Goal: Task Accomplishment & Management: Manage account settings

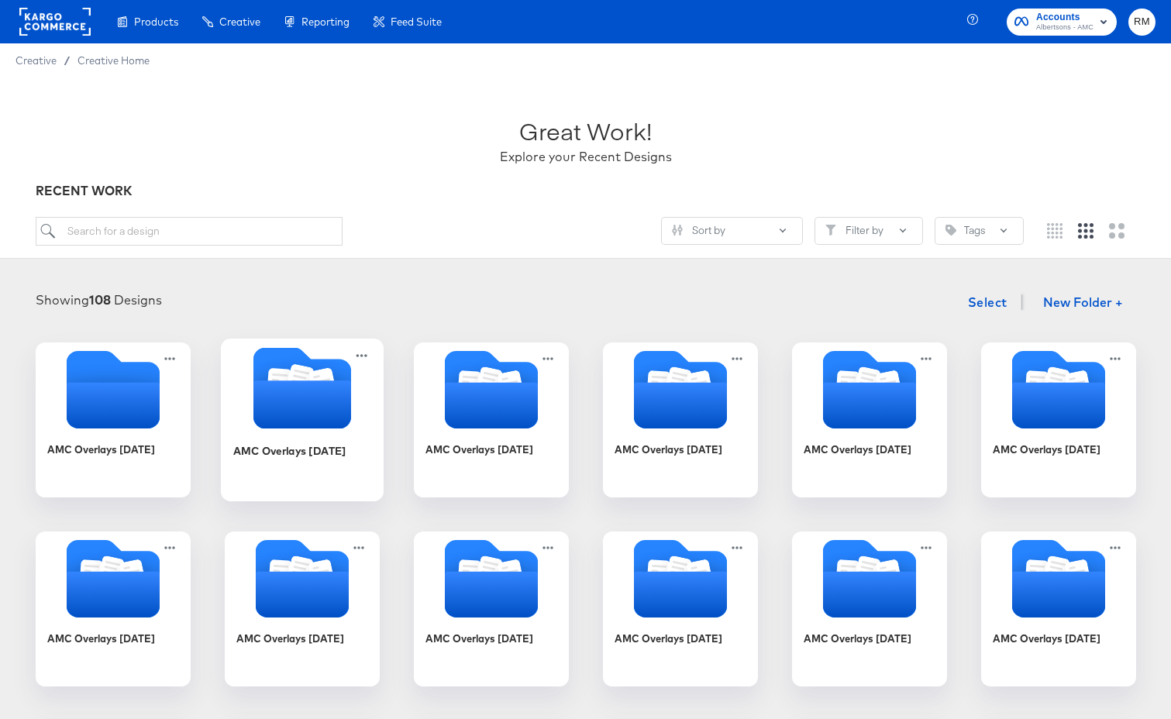
click at [268, 419] on icon "Folder" at bounding box center [302, 405] width 98 height 48
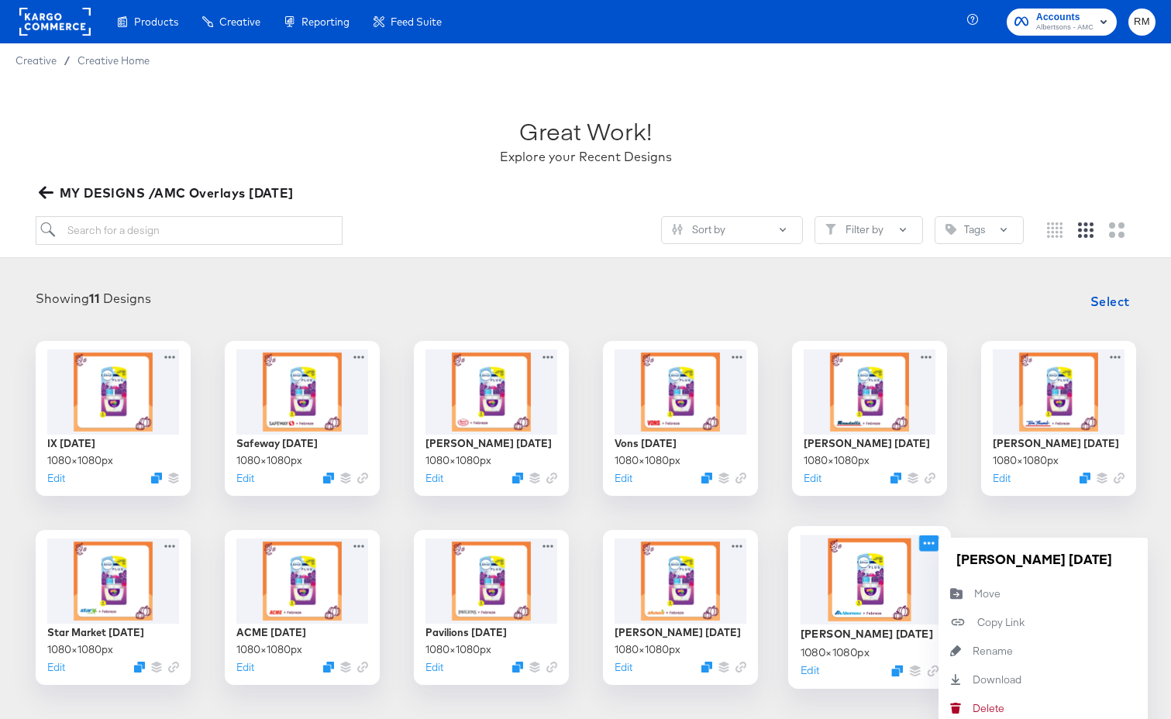
click at [931, 546] on icon at bounding box center [928, 543] width 19 height 16
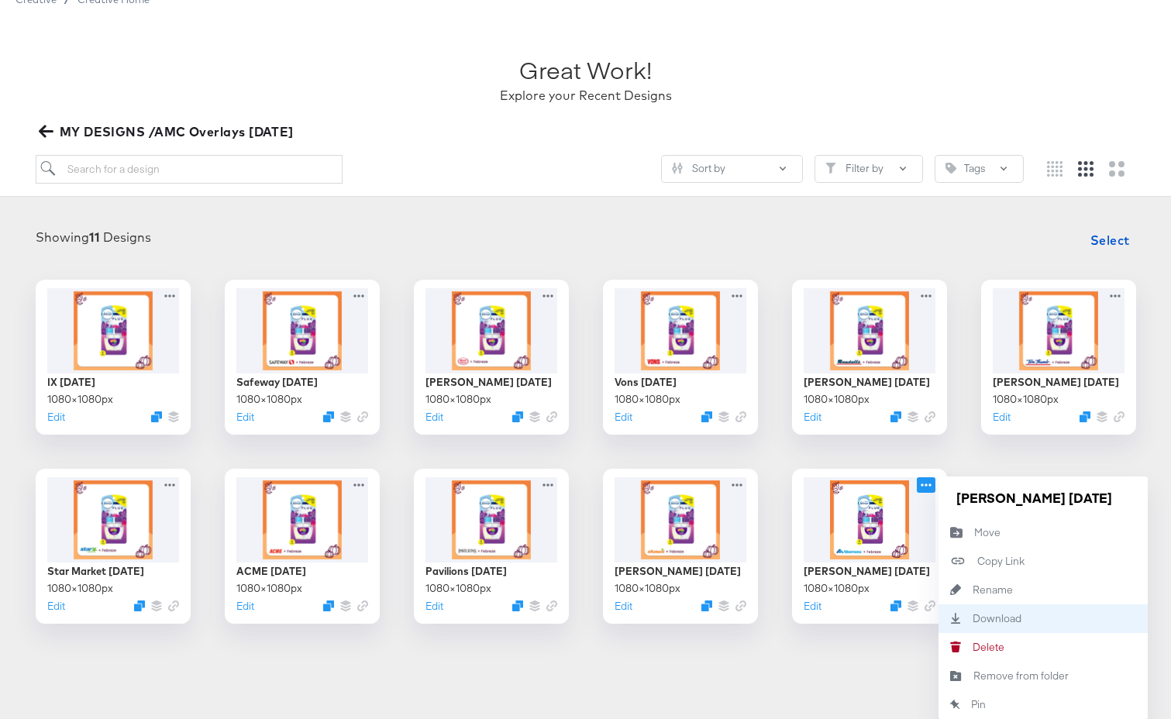
scroll to position [86, 0]
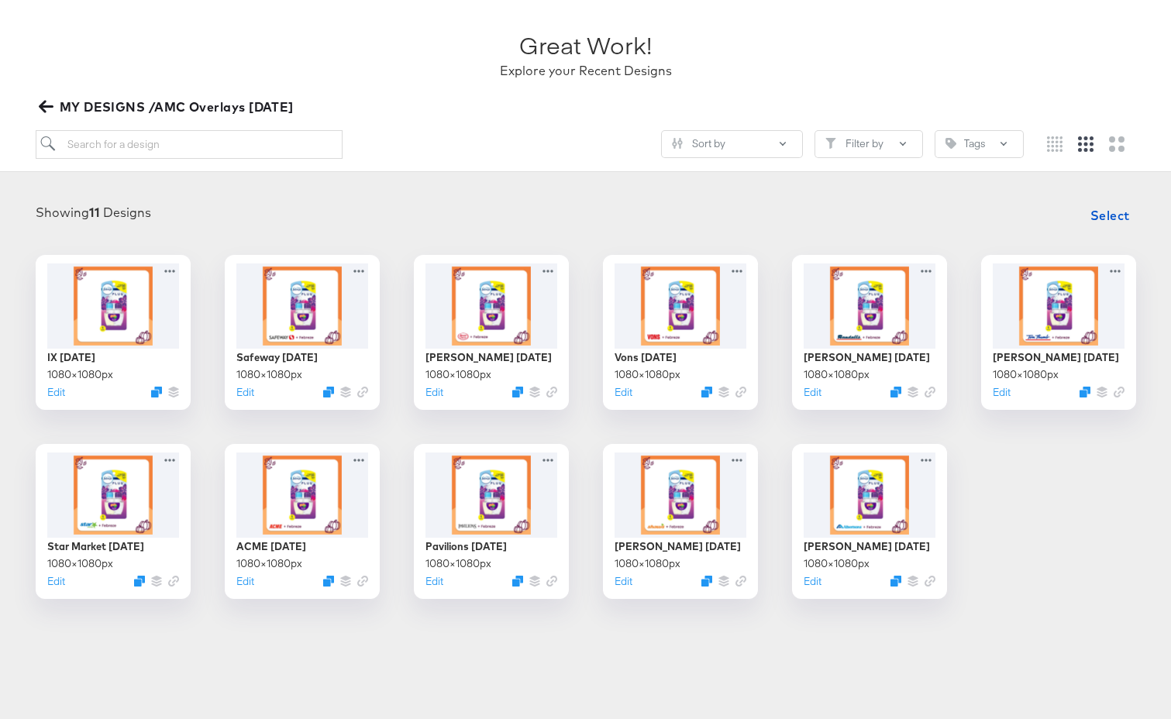
click at [884, 626] on article "Great Work! Explore your Recent Designs MY DESIGNS /AMC Overlays [DATE] Sort by…" at bounding box center [585, 332] width 1171 height 682
click at [898, 582] on icon "Duplicate" at bounding box center [898, 585] width 12 height 12
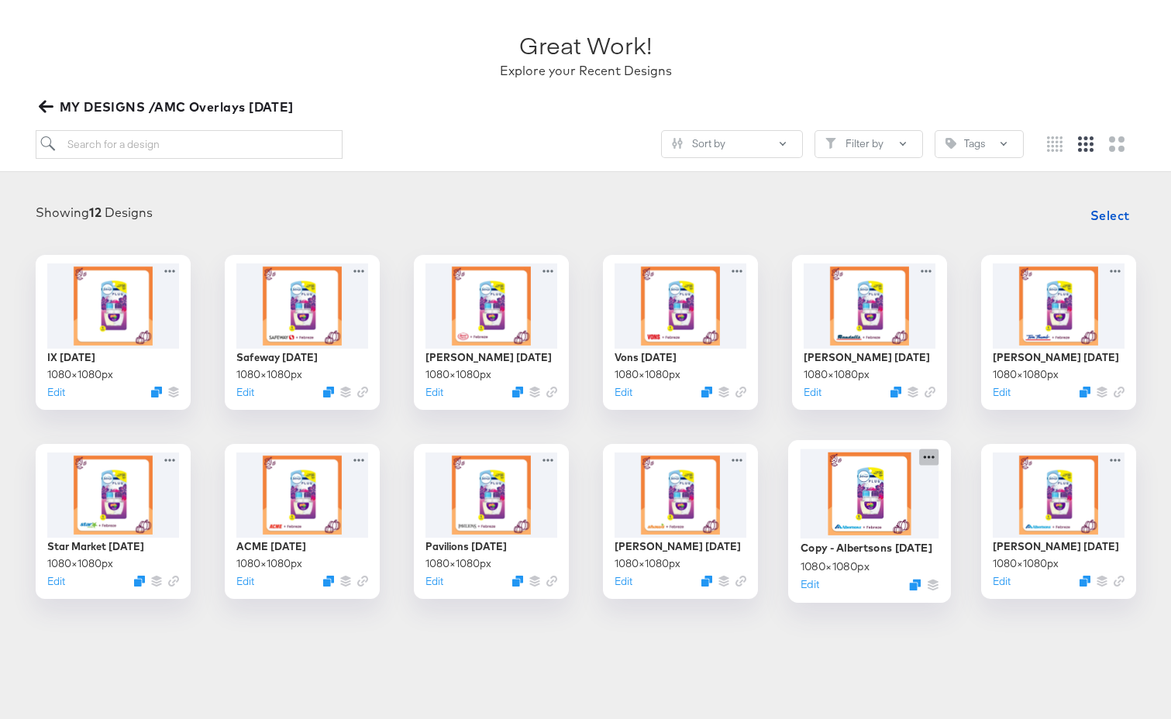
click at [931, 456] on icon at bounding box center [928, 457] width 19 height 16
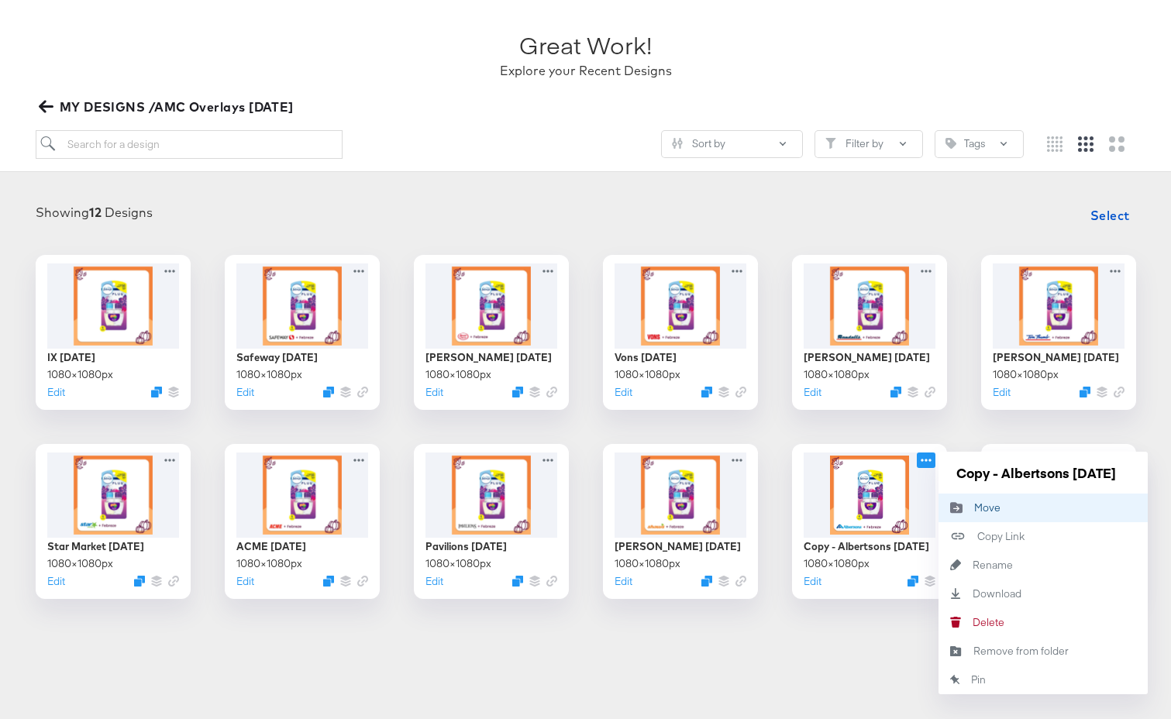
click at [965, 506] on icon "Move to folder" at bounding box center [957, 508] width 36 height 12
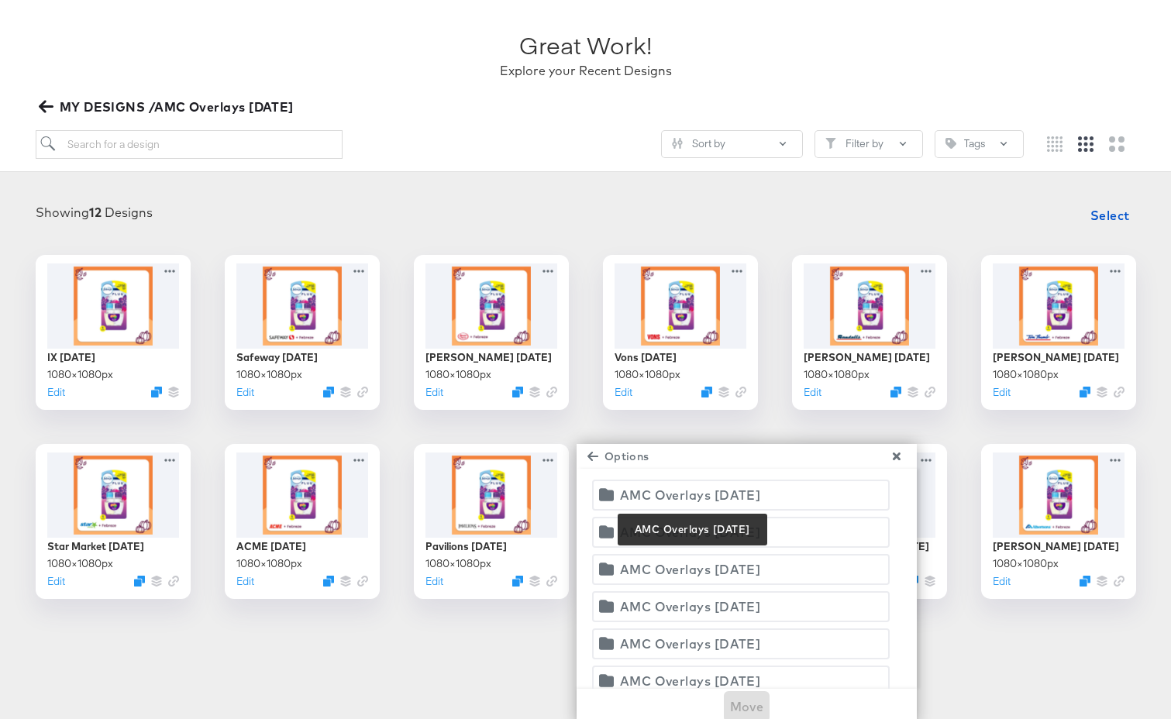
click at [668, 499] on div "AMC Overlays [DATE]" at bounding box center [690, 496] width 141 height 22
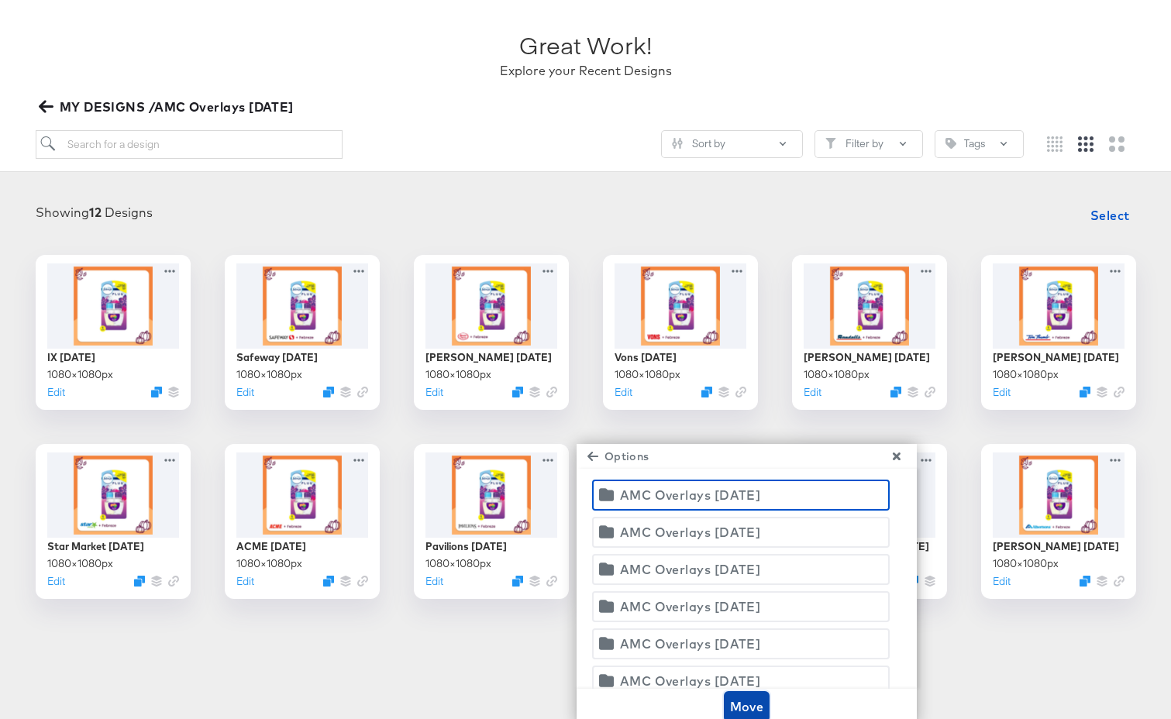
click at [759, 705] on span "Move" at bounding box center [747, 707] width 34 height 22
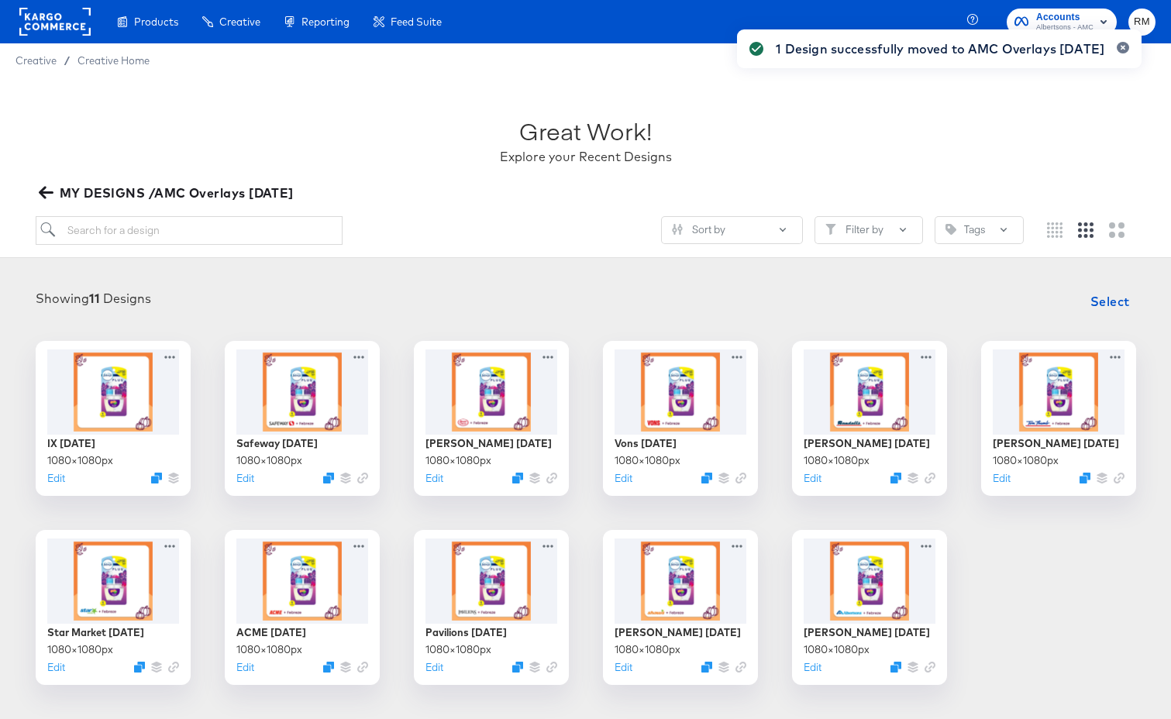
click at [286, 192] on span "MY DESIGNS /AMC Overlays [DATE]" at bounding box center [168, 193] width 252 height 22
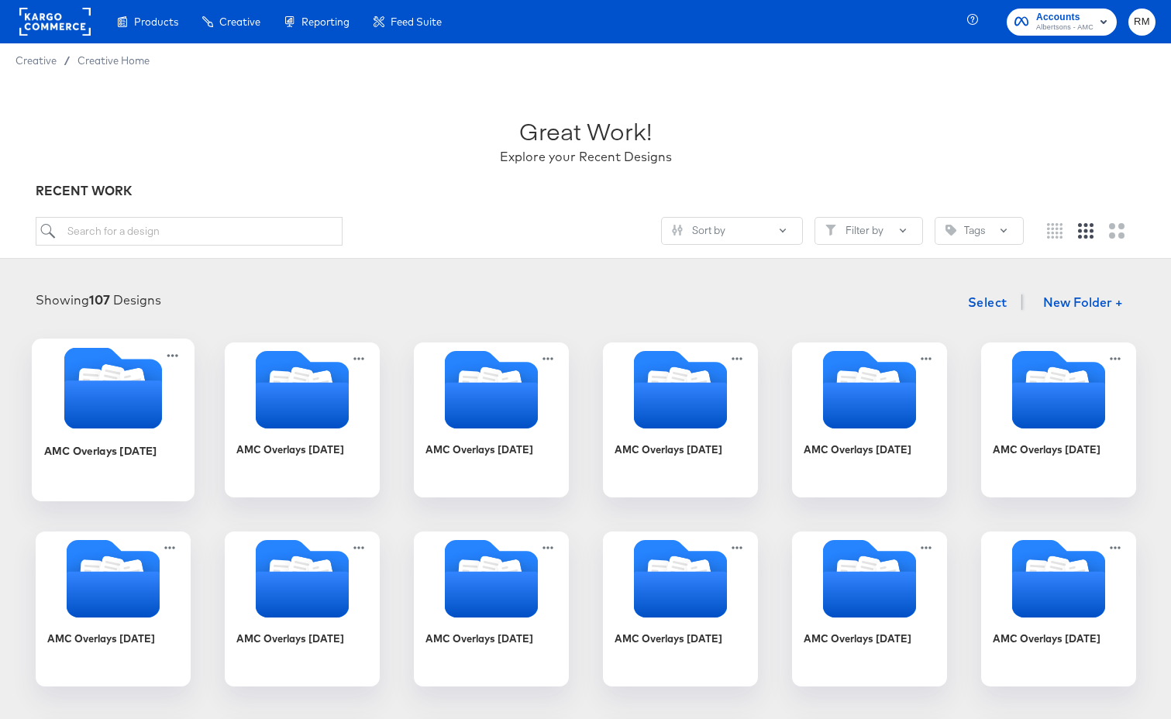
click at [100, 429] on div at bounding box center [113, 389] width 163 height 85
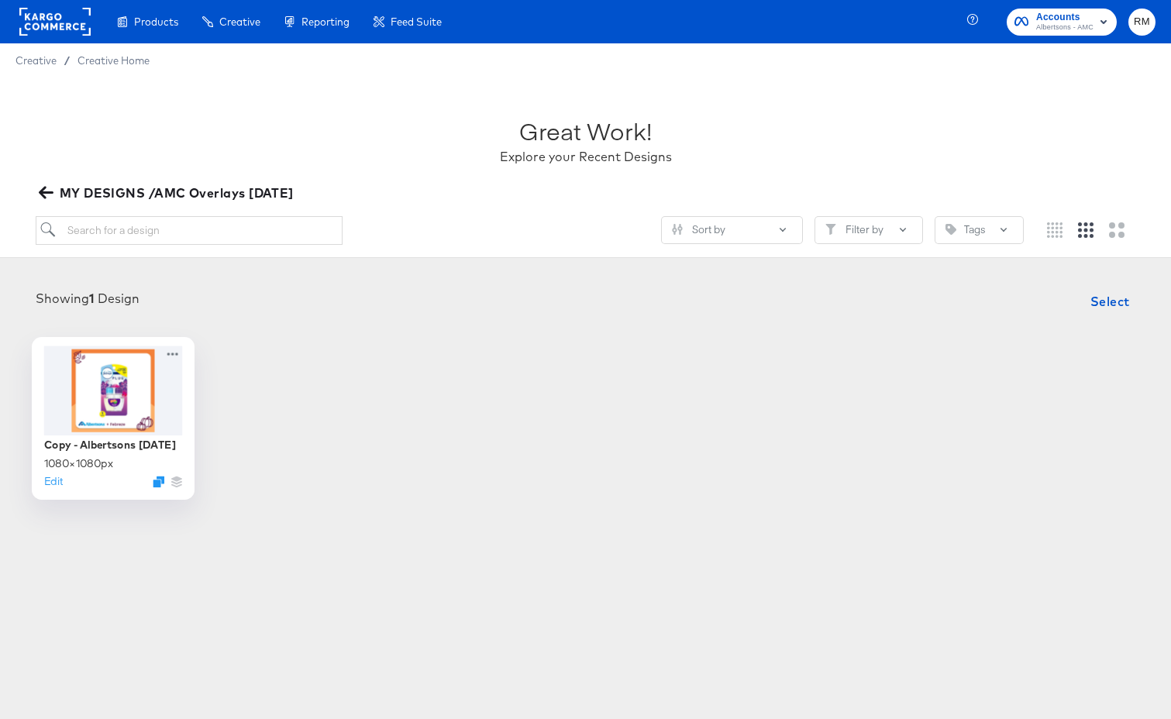
click at [100, 429] on div at bounding box center [112, 390] width 139 height 89
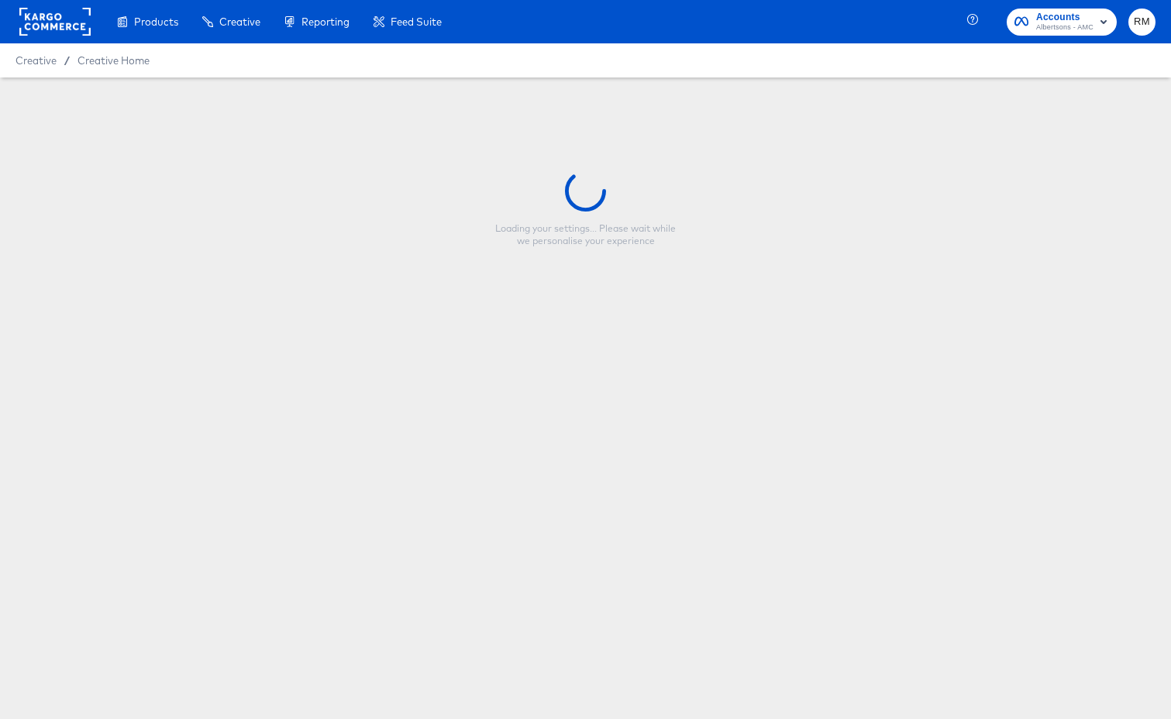
type input "Copy - Albertsons [DATE]"
